Goal: Information Seeking & Learning: Find specific fact

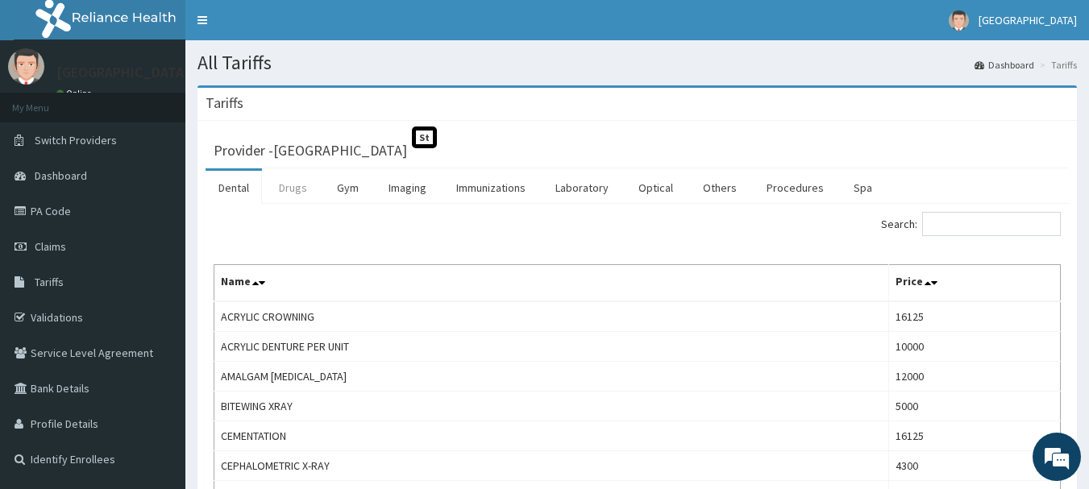
click at [293, 184] on link "Drugs" at bounding box center [293, 188] width 54 height 34
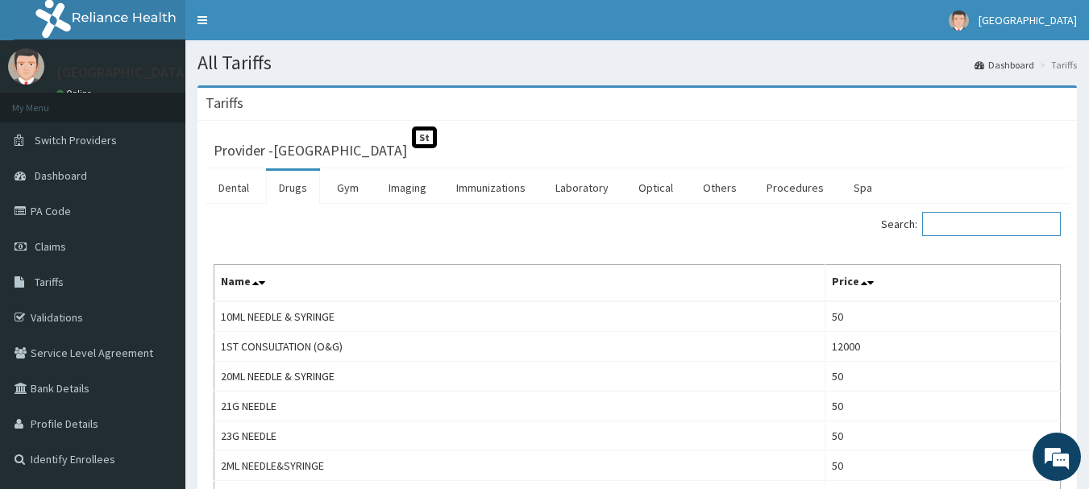
click at [960, 227] on input "Search:" at bounding box center [991, 224] width 139 height 24
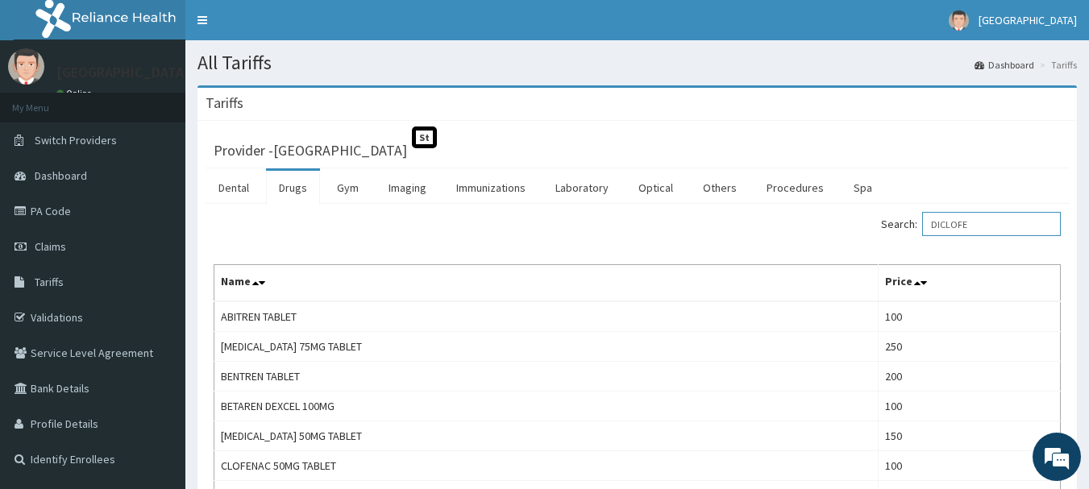
drag, startPoint x: 984, startPoint y: 225, endPoint x: 865, endPoint y: 254, distance: 121.9
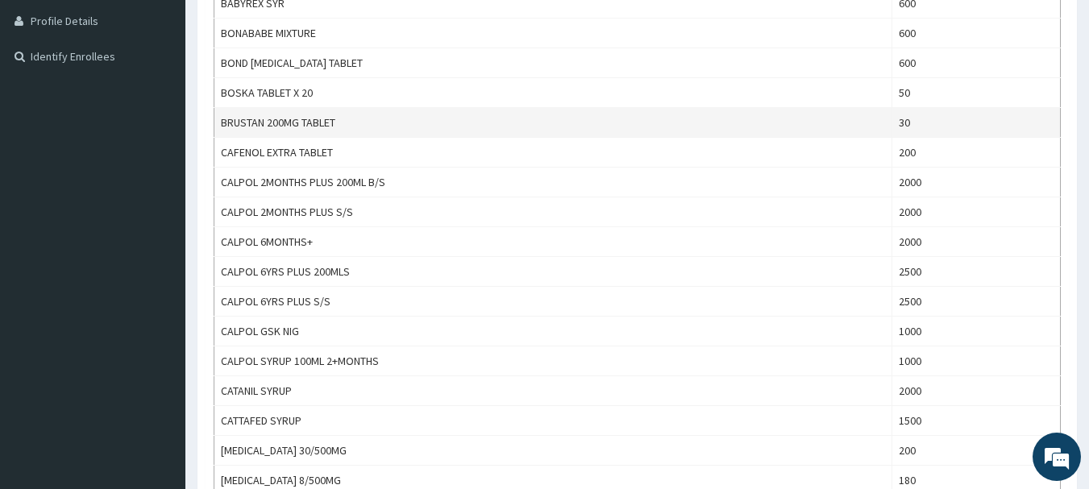
scroll to position [81, 0]
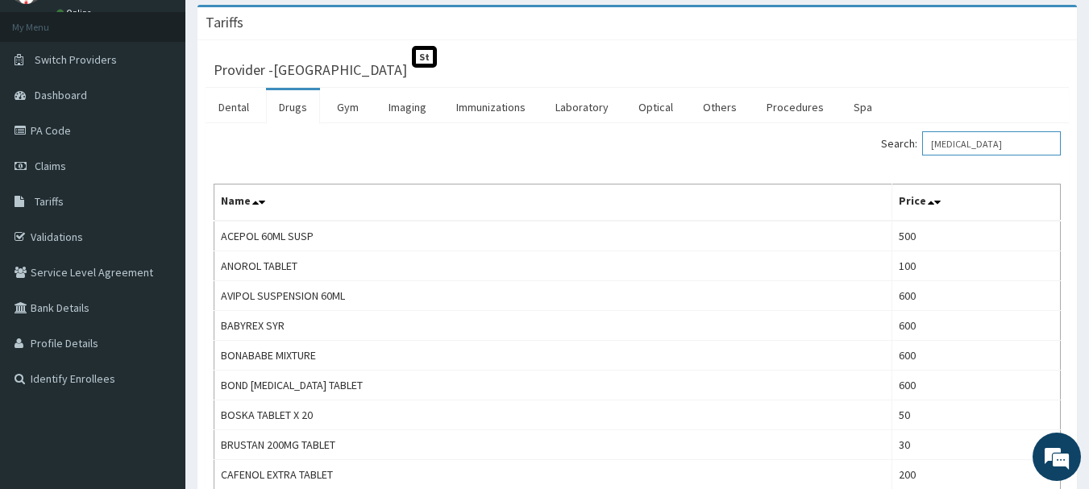
drag, startPoint x: 1010, startPoint y: 148, endPoint x: 896, endPoint y: 156, distance: 113.9
click at [896, 156] on div "Search: [MEDICAL_DATA]" at bounding box center [855, 145] width 412 height 28
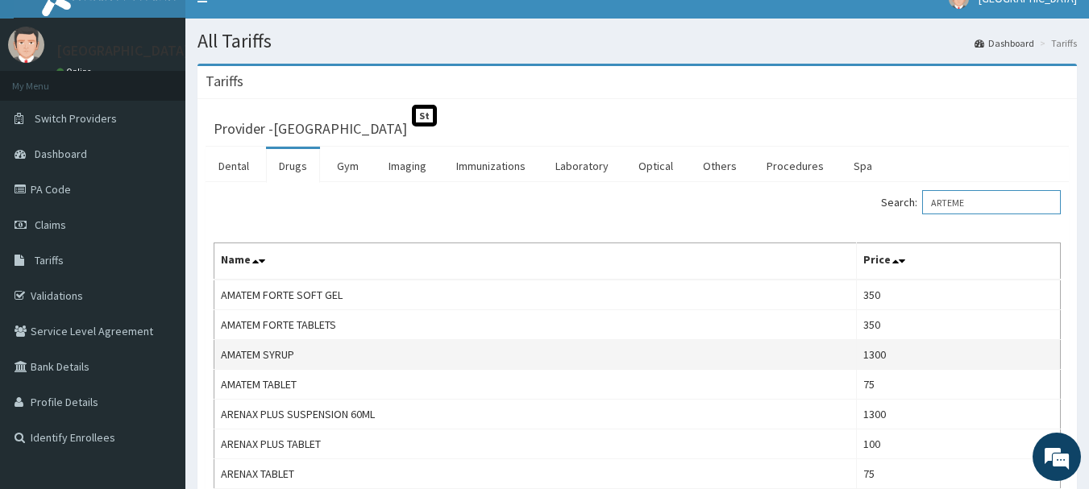
scroll to position [0, 0]
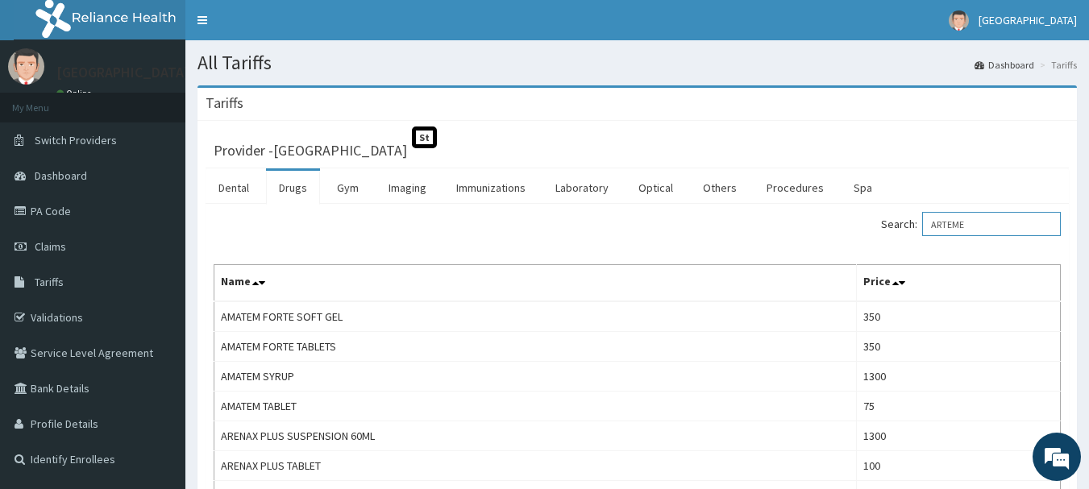
drag, startPoint x: 998, startPoint y: 227, endPoint x: 836, endPoint y: 226, distance: 161.2
click at [836, 226] on div "Search: ARTEME" at bounding box center [855, 226] width 412 height 28
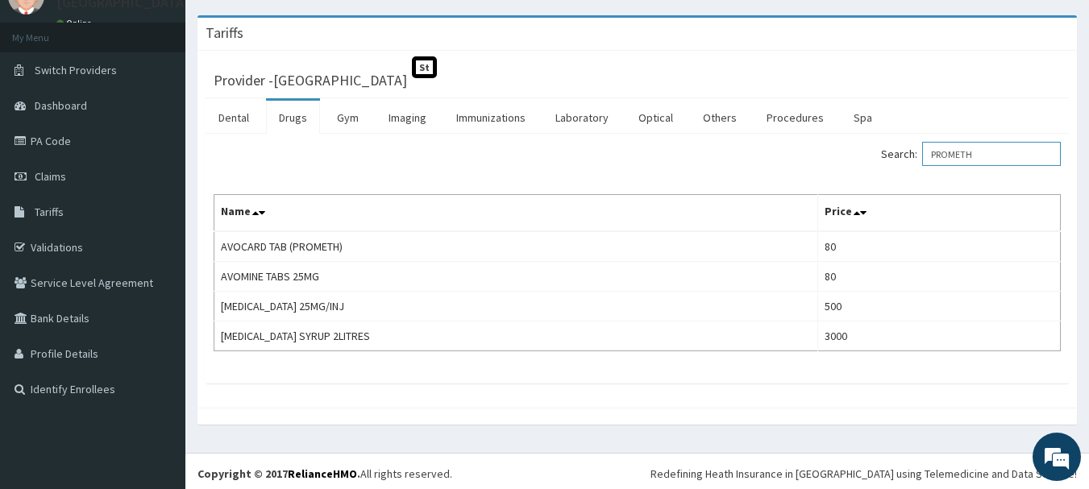
scroll to position [75, 0]
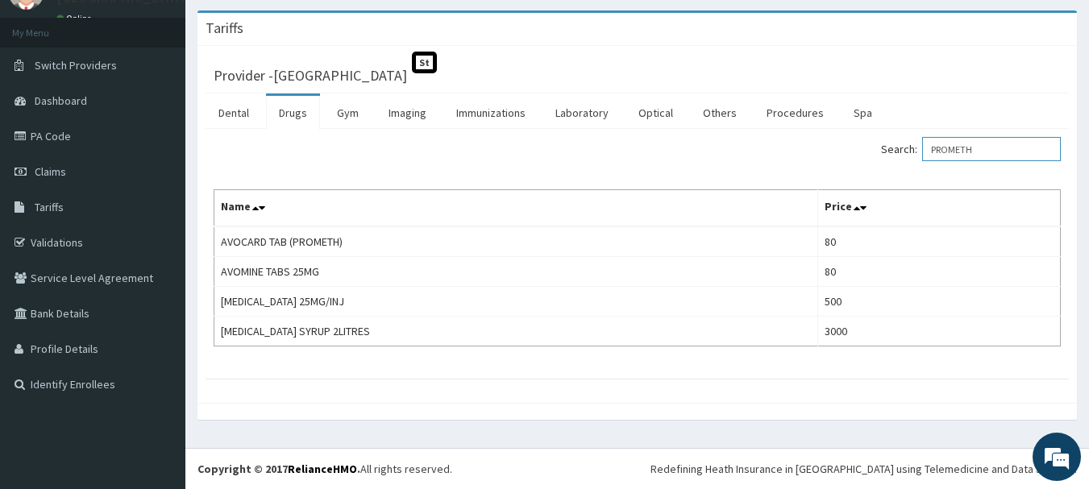
drag, startPoint x: 987, startPoint y: 143, endPoint x: 924, endPoint y: 160, distance: 65.1
click at [924, 160] on label "Search: PROMETH" at bounding box center [971, 149] width 180 height 24
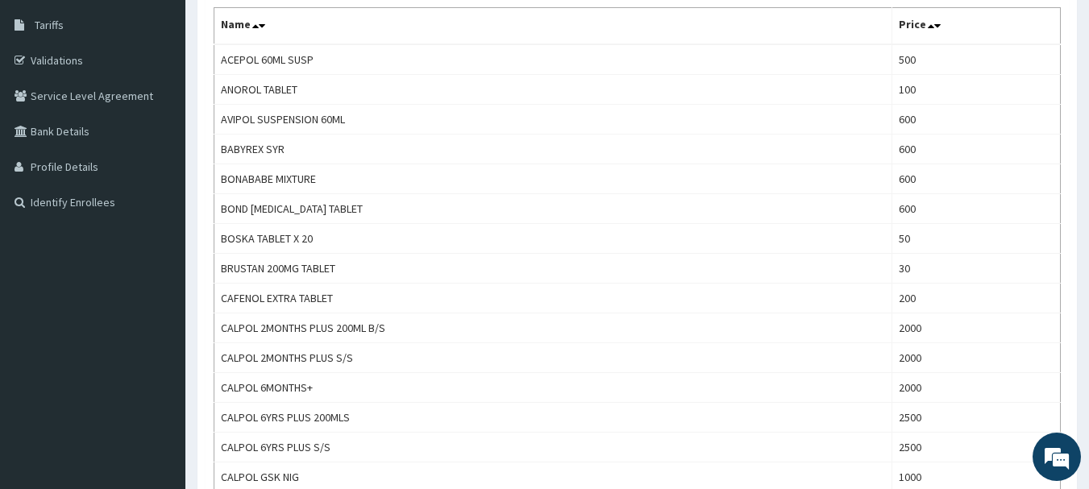
scroll to position [178, 0]
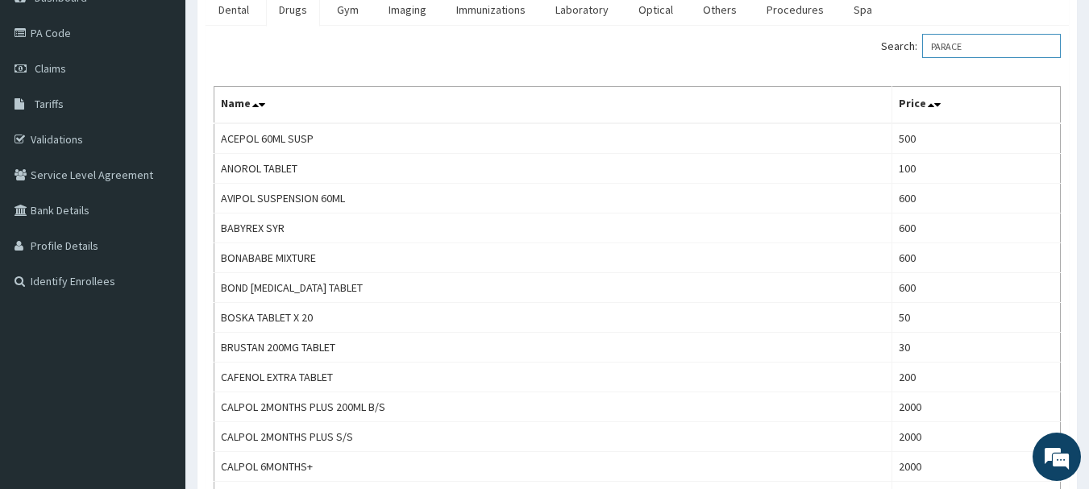
drag, startPoint x: 1000, startPoint y: 41, endPoint x: 937, endPoint y: 44, distance: 62.9
click at [937, 44] on input "PARACE" at bounding box center [991, 46] width 139 height 24
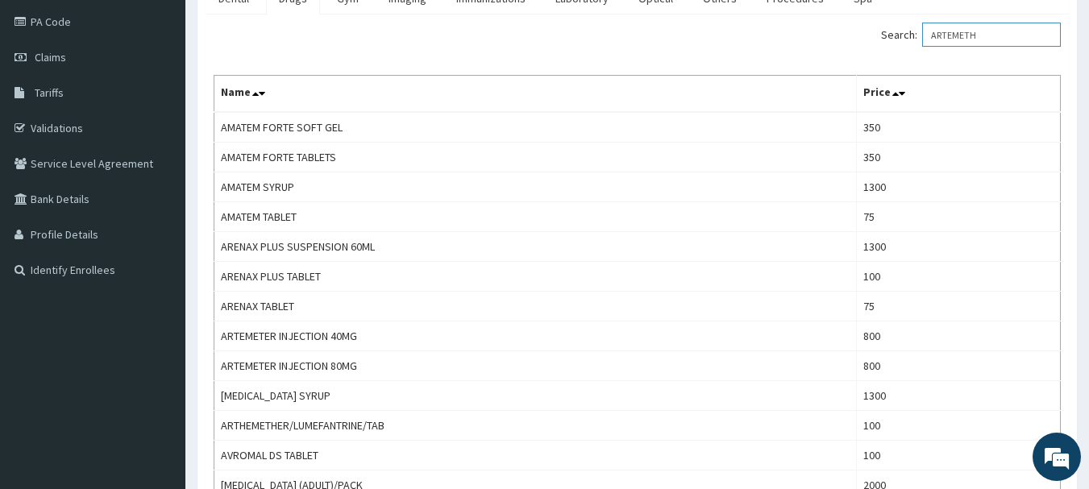
scroll to position [0, 0]
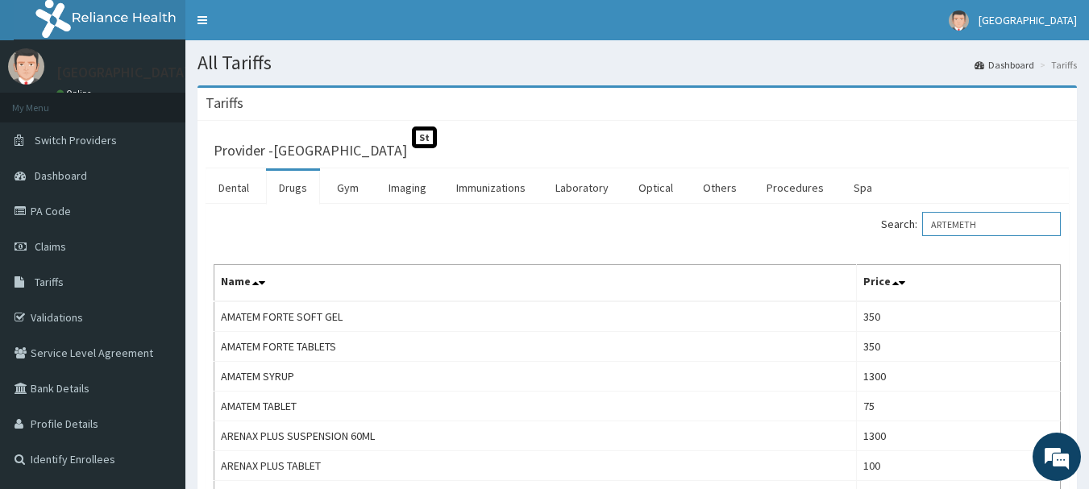
drag, startPoint x: 990, startPoint y: 222, endPoint x: 924, endPoint y: 227, distance: 66.3
click at [924, 227] on label "Search: ARTEMETH" at bounding box center [971, 224] width 180 height 24
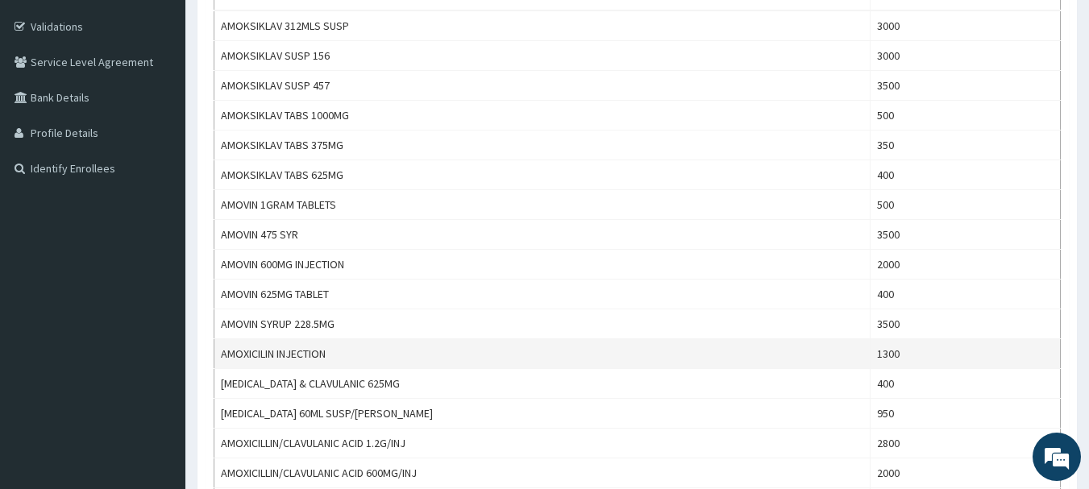
scroll to position [322, 0]
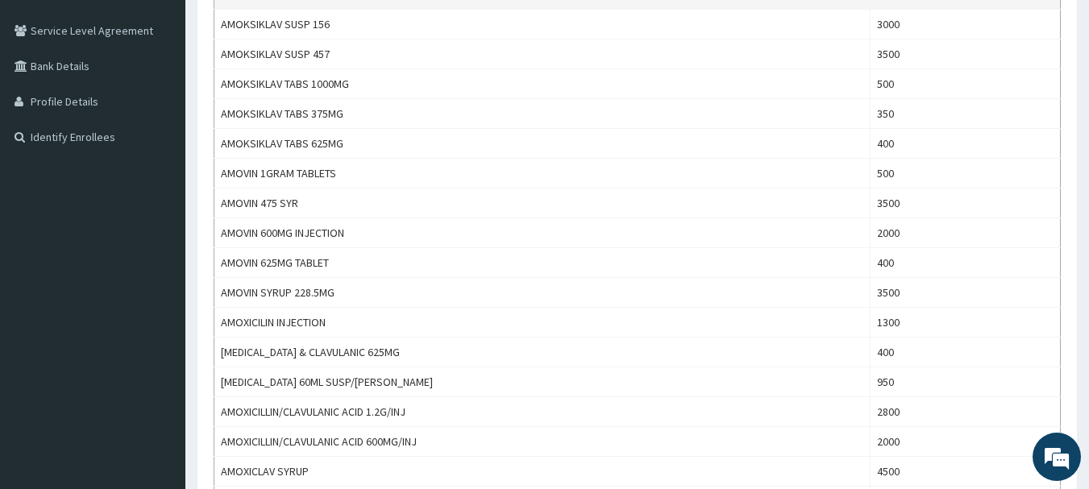
type input "AMOXICIL"
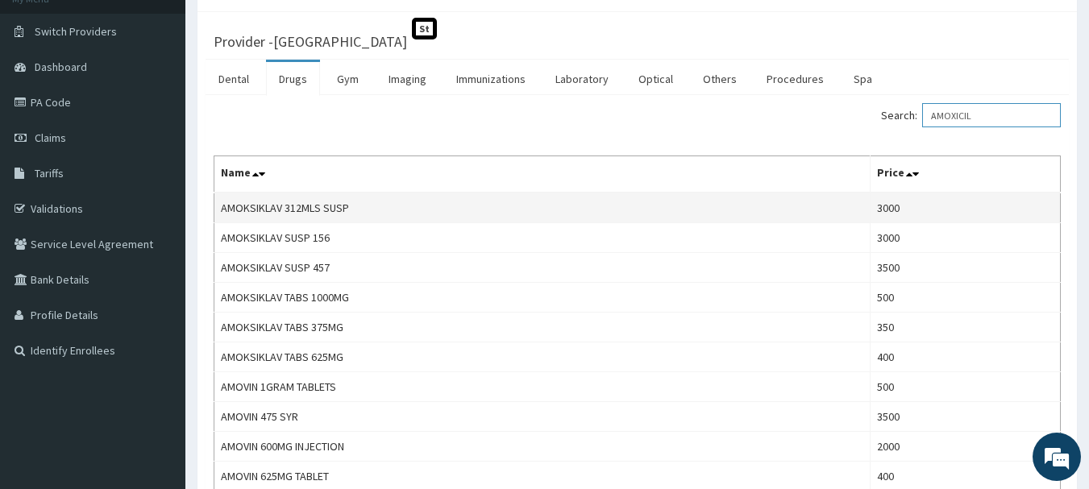
scroll to position [81, 0]
